Goal: Task Accomplishment & Management: Use online tool/utility

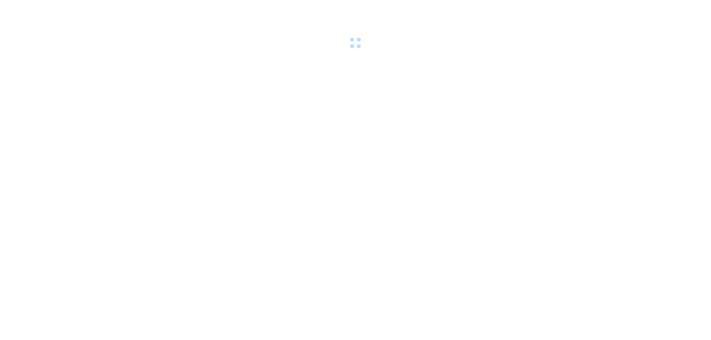
click at [300, 44] on div at bounding box center [355, 25] width 711 height 51
click at [428, 39] on div at bounding box center [355, 25] width 711 height 51
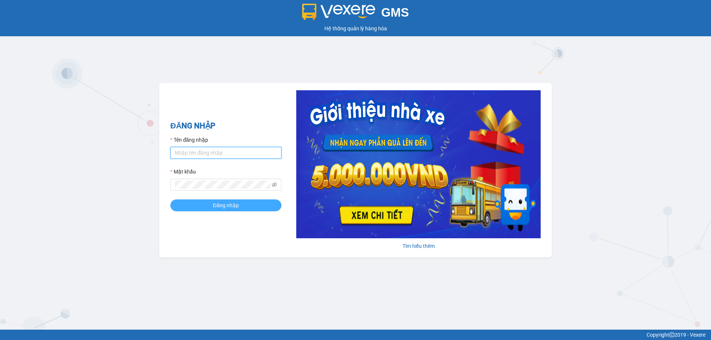
type input "[PERSON_NAME].quocdat"
click at [252, 206] on button "Đăng nhập" at bounding box center [225, 206] width 111 height 12
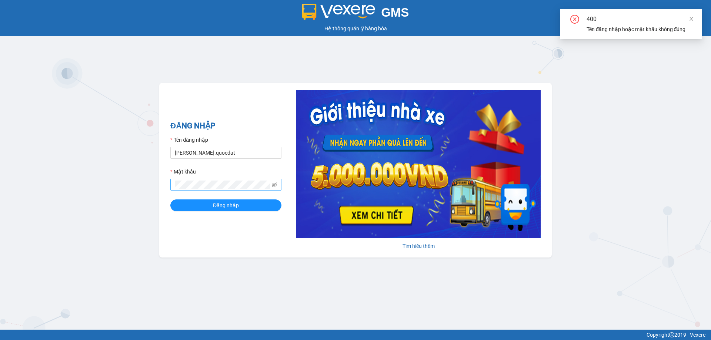
click at [271, 183] on span at bounding box center [225, 185] width 111 height 12
click at [271, 184] on span at bounding box center [225, 185] width 111 height 12
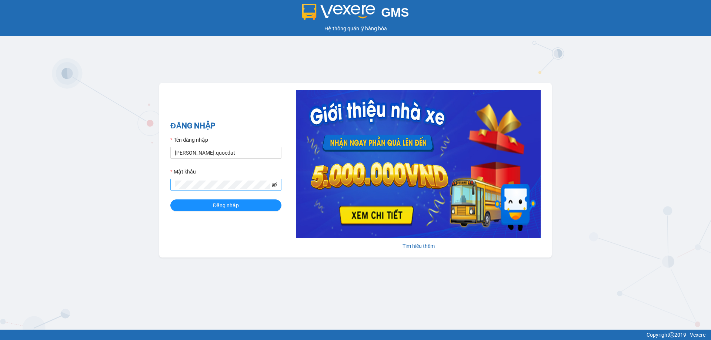
click at [275, 186] on icon "eye-invisible" at bounding box center [274, 184] width 5 height 5
click at [220, 206] on span "Đăng nhập" at bounding box center [226, 205] width 26 height 8
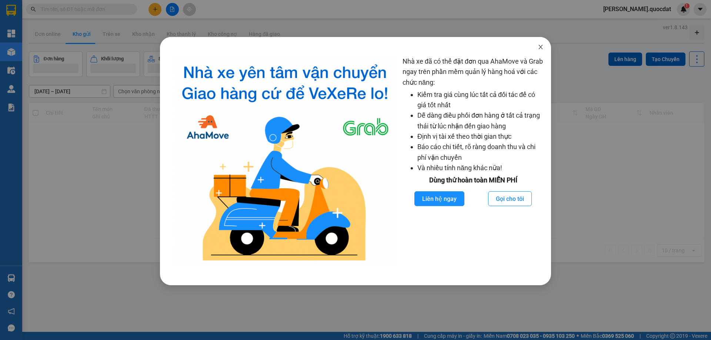
click at [535, 39] on span "Close" at bounding box center [540, 47] width 21 height 21
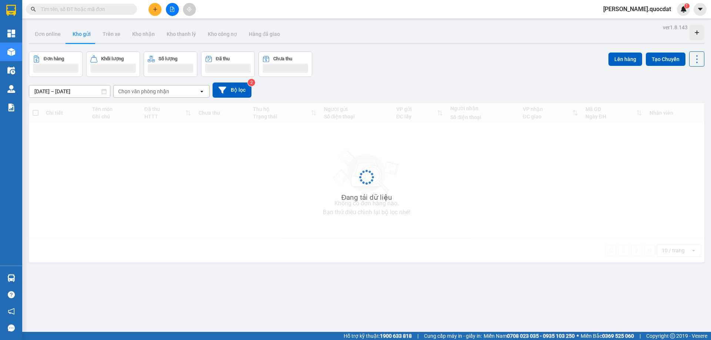
click at [540, 46] on div "ver 1.8.143 Đơn online Kho gửi Trên xe Kho nhận Kho thanh lý Kho công nợ Hàng đ…" at bounding box center [366, 192] width 681 height 340
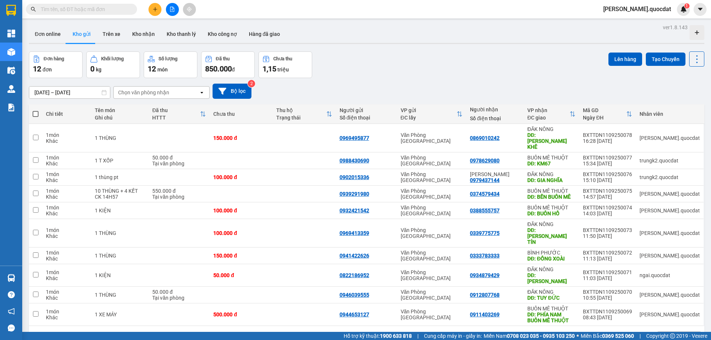
click at [152, 12] on button at bounding box center [154, 9] width 13 height 13
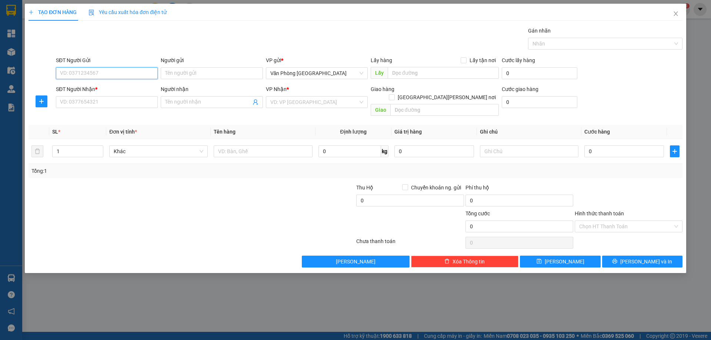
click at [92, 73] on input "SĐT Người Gửi" at bounding box center [107, 73] width 102 height 12
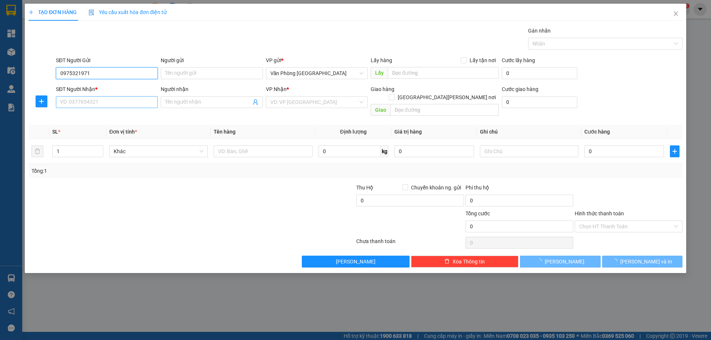
type input "0975321971"
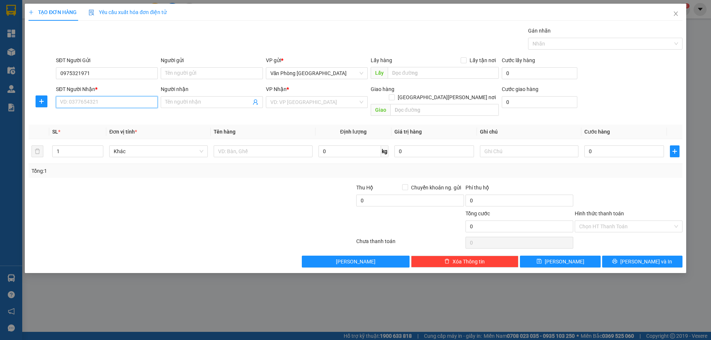
click at [98, 99] on input "SĐT Người Nhận *" at bounding box center [107, 102] width 102 height 12
type input "0983995171"
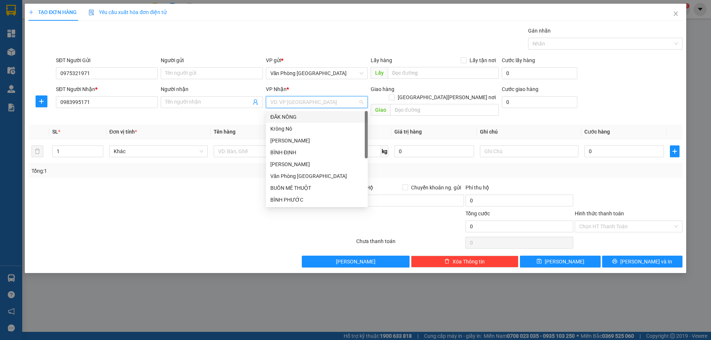
click at [332, 97] on input "search" at bounding box center [314, 102] width 88 height 11
click at [287, 196] on div "BÌNH PHƯỚC" at bounding box center [316, 200] width 93 height 8
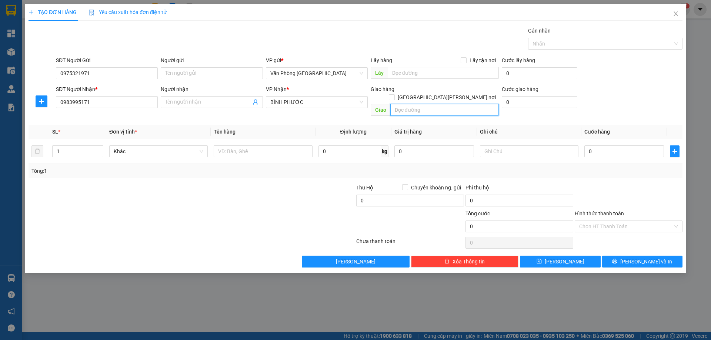
click at [425, 104] on input "text" at bounding box center [444, 110] width 109 height 12
type input "n"
type input "NGÃ 3 SAO BỌNG"
click at [284, 147] on input "text" at bounding box center [263, 152] width 99 height 12
type input "1 THÙNG"
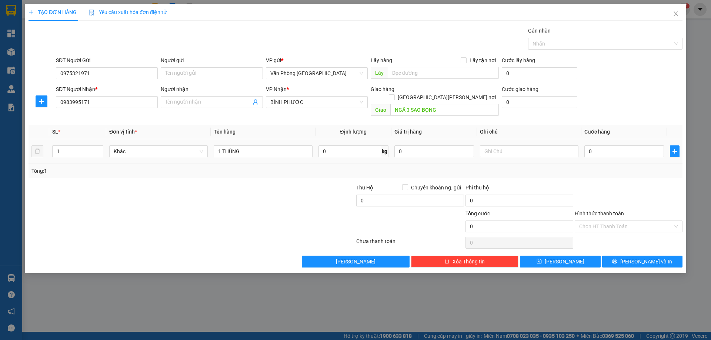
click at [628, 131] on table "SL * Đơn vị tính * Tên hàng Định lượng Giá trị hàng Ghi chú Cước hàng 1 Khác 1 …" at bounding box center [356, 144] width 654 height 39
click at [622, 146] on input "0" at bounding box center [624, 152] width 80 height 12
type input "1"
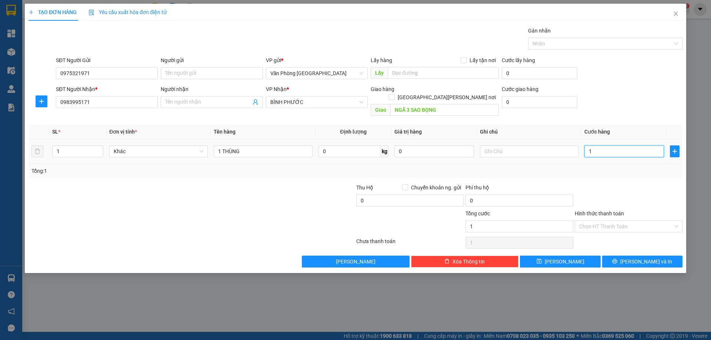
type input "10"
type input "100"
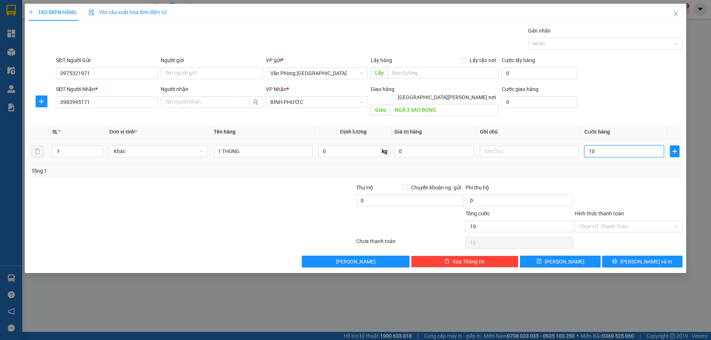
type input "100"
type input "100.000"
drag, startPoint x: 640, startPoint y: 174, endPoint x: 628, endPoint y: 240, distance: 66.9
click at [639, 175] on div "Transit Pickup Surcharge Ids Transit Deliver Surcharge Ids Transit Deliver Surc…" at bounding box center [356, 147] width 654 height 241
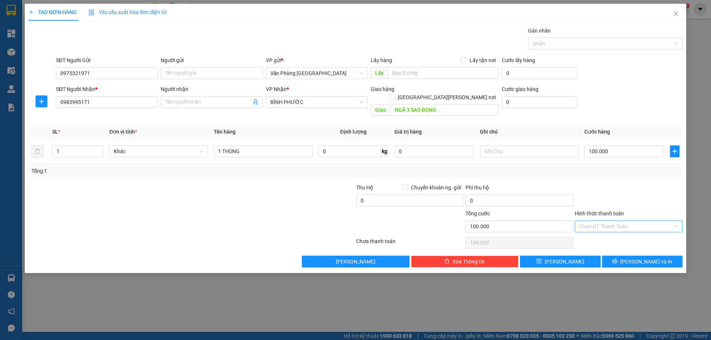
click at [628, 221] on input "Hình thức thanh toán" at bounding box center [626, 226] width 94 height 11
click at [621, 230] on div "Tại văn phòng" at bounding box center [628, 233] width 99 height 8
type input "0"
click at [623, 256] on button "Lưu và In" at bounding box center [642, 262] width 80 height 12
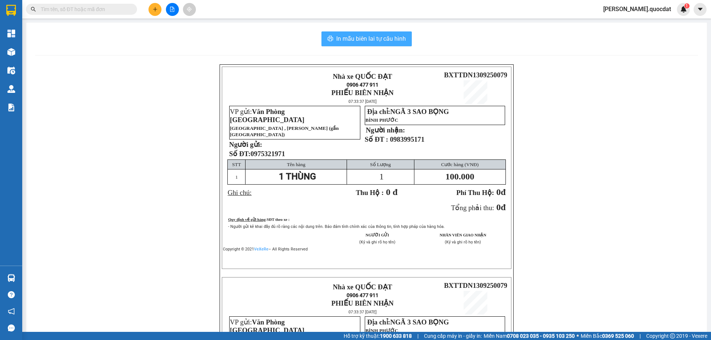
click at [373, 41] on span "In mẫu biên lai tự cấu hình" at bounding box center [371, 38] width 70 height 9
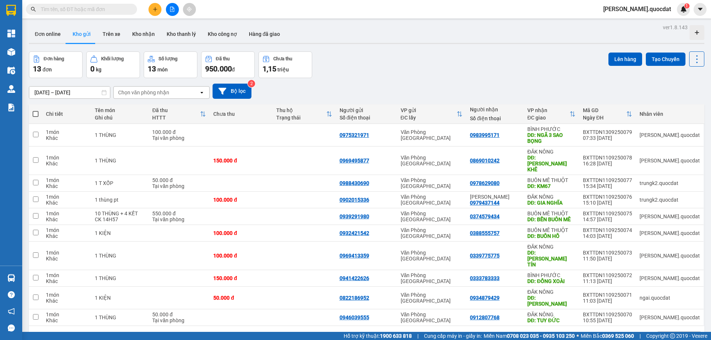
click at [156, 5] on button at bounding box center [154, 9] width 13 height 13
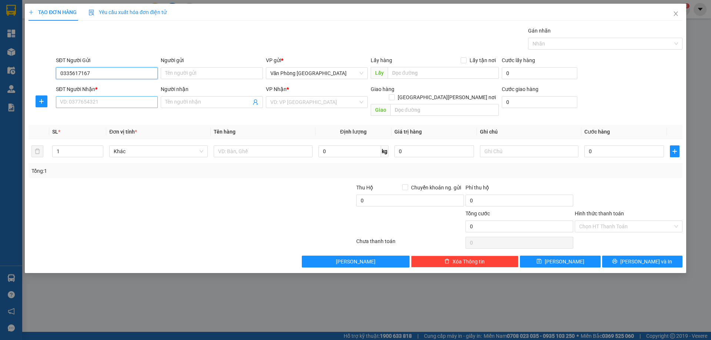
type input "0335617167"
click at [82, 96] on input "SĐT Người Nhận *" at bounding box center [107, 102] width 102 height 12
type input "0908552194"
click at [336, 103] on input "search" at bounding box center [314, 102] width 88 height 11
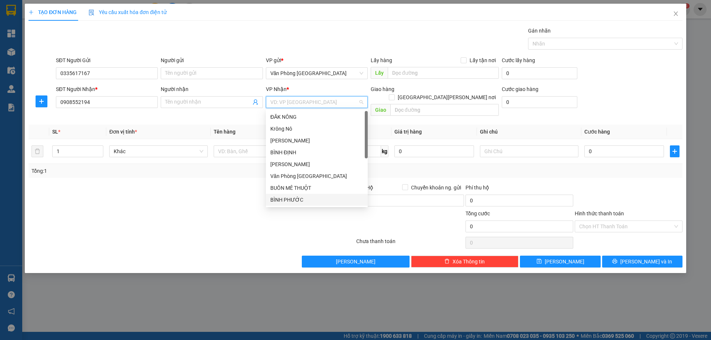
click at [293, 199] on div "BÌNH PHƯỚC" at bounding box center [316, 200] width 93 height 8
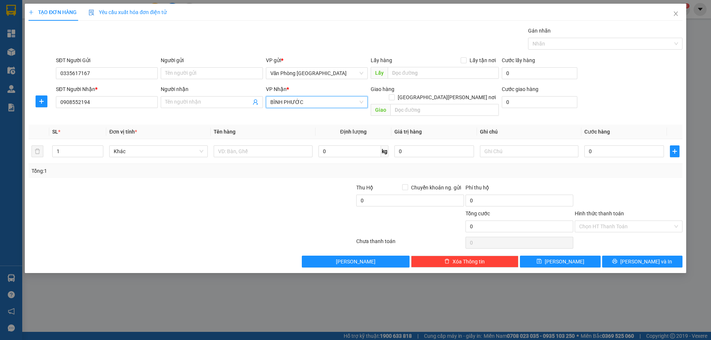
click at [405, 96] on div "Giao hàng Giao tận nơi" at bounding box center [435, 94] width 128 height 19
click at [407, 104] on input "text" at bounding box center [444, 110] width 109 height 12
type input "d"
type input "đ"
type input "D"
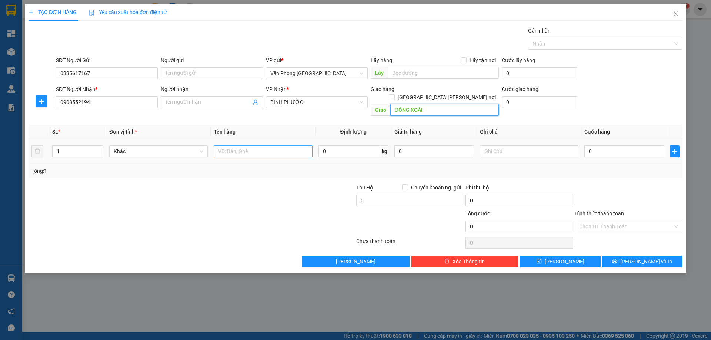
type input "ĐỒNG XOÀI"
click at [249, 147] on input "text" at bounding box center [263, 152] width 99 height 12
type input "1 CAN"
click at [623, 153] on td "0" at bounding box center [624, 151] width 86 height 25
click at [623, 146] on input "0" at bounding box center [624, 152] width 80 height 12
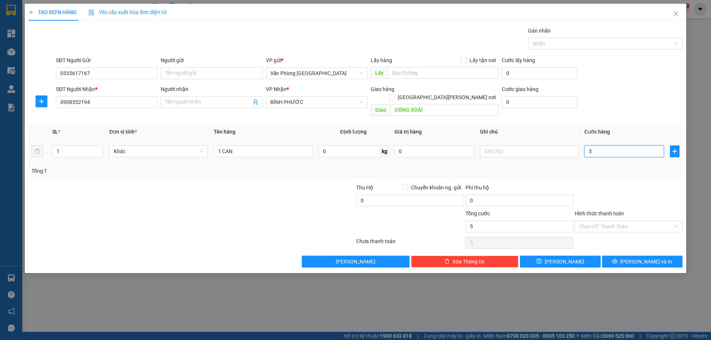
type input "5"
type input "50"
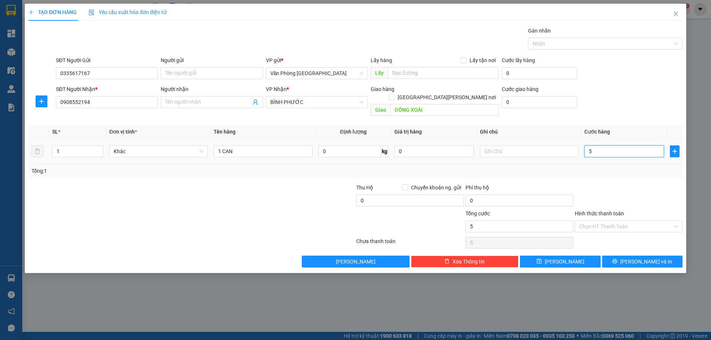
type input "50"
type input "50.000"
click at [619, 167] on div "Tổng: 1" at bounding box center [355, 171] width 648 height 8
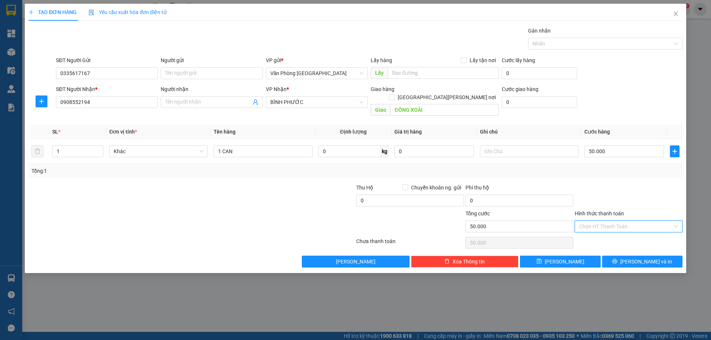
click at [601, 221] on input "Hình thức thanh toán" at bounding box center [626, 226] width 94 height 11
click at [616, 190] on div at bounding box center [628, 197] width 109 height 26
click at [617, 168] on div "Tổng: 1" at bounding box center [356, 171] width 654 height 14
click at [646, 258] on span "Lưu và In" at bounding box center [646, 262] width 52 height 8
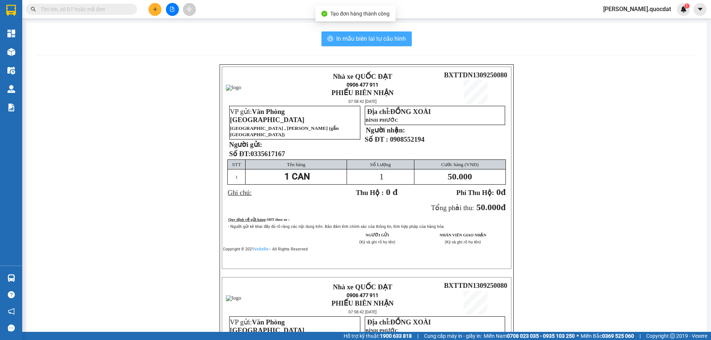
click at [388, 40] on span "In mẫu biên lai tự cấu hình" at bounding box center [371, 38] width 70 height 9
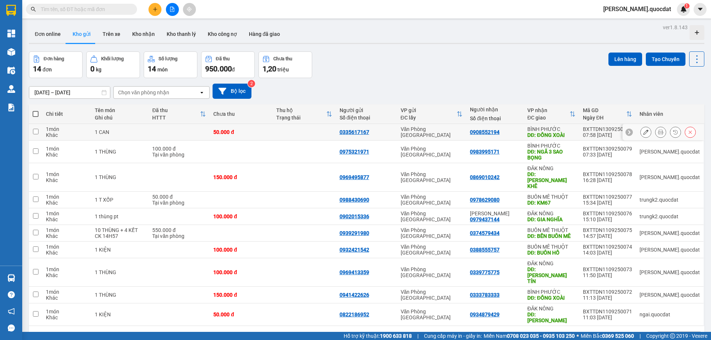
click at [655, 130] on button at bounding box center [660, 132] width 10 height 13
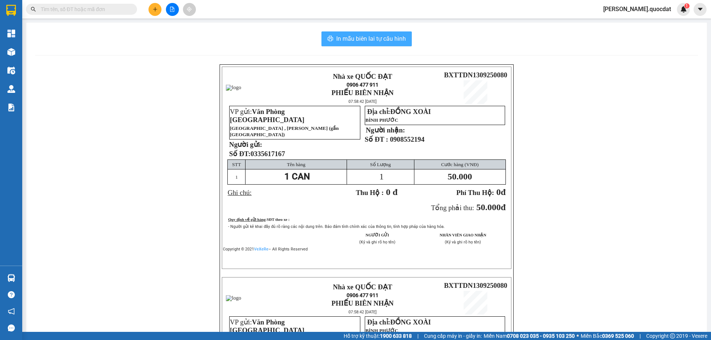
click at [383, 32] on button "In mẫu biên lai tự cấu hình" at bounding box center [366, 38] width 90 height 15
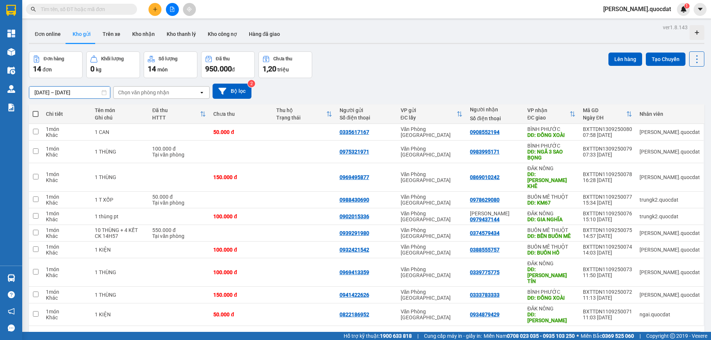
click at [45, 95] on input "11/09/2025 – 13/09/2025" at bounding box center [69, 93] width 81 height 12
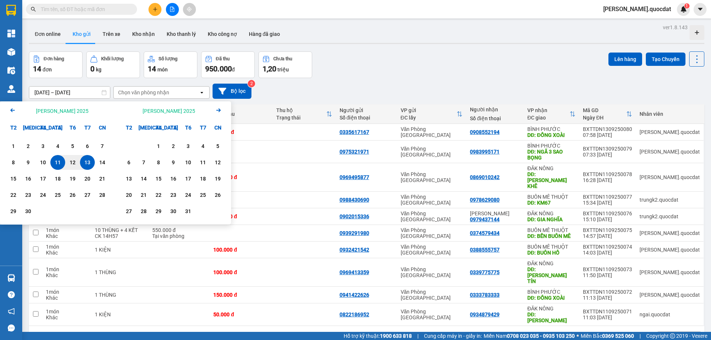
click at [87, 163] on div "13" at bounding box center [87, 162] width 10 height 9
type input "13/09/2025 – 13/09/2025"
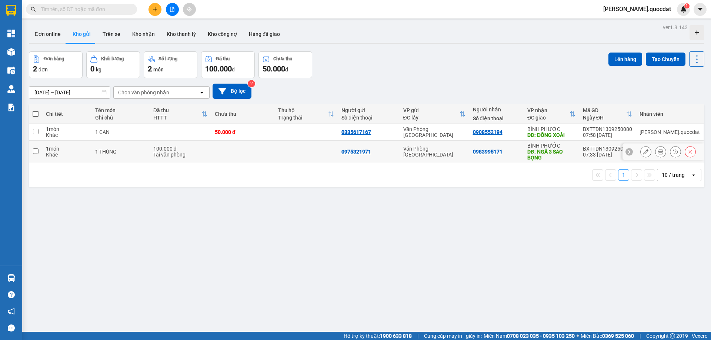
click at [655, 156] on button at bounding box center [660, 152] width 10 height 13
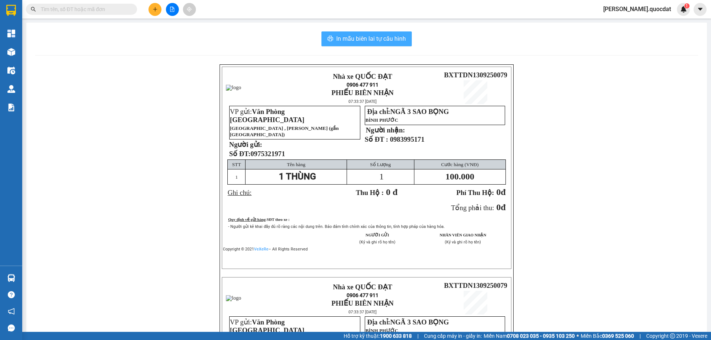
click at [354, 34] on button "In mẫu biên lai tự cấu hình" at bounding box center [366, 38] width 90 height 15
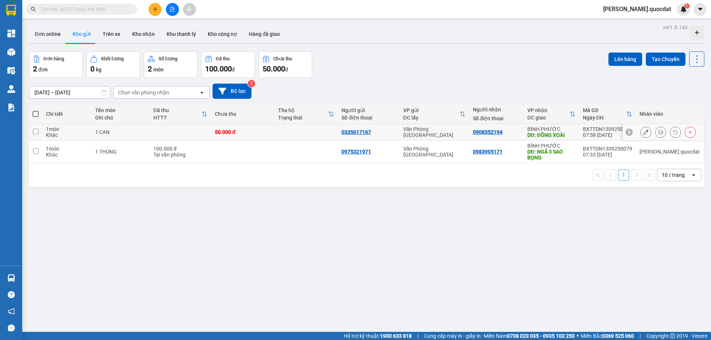
click at [649, 131] on div at bounding box center [668, 132] width 56 height 11
click at [658, 131] on button at bounding box center [660, 132] width 10 height 13
